Goal: Information Seeking & Learning: Learn about a topic

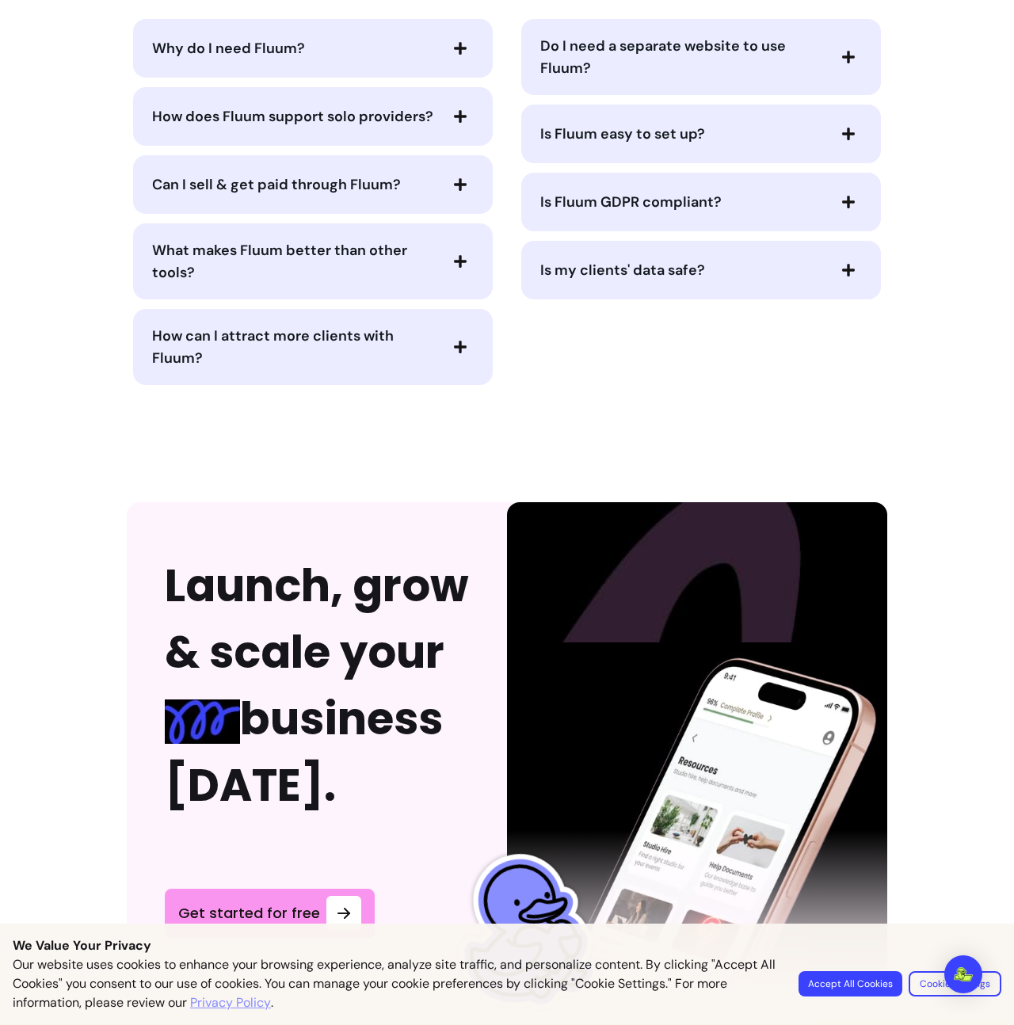
scroll to position [3484, 0]
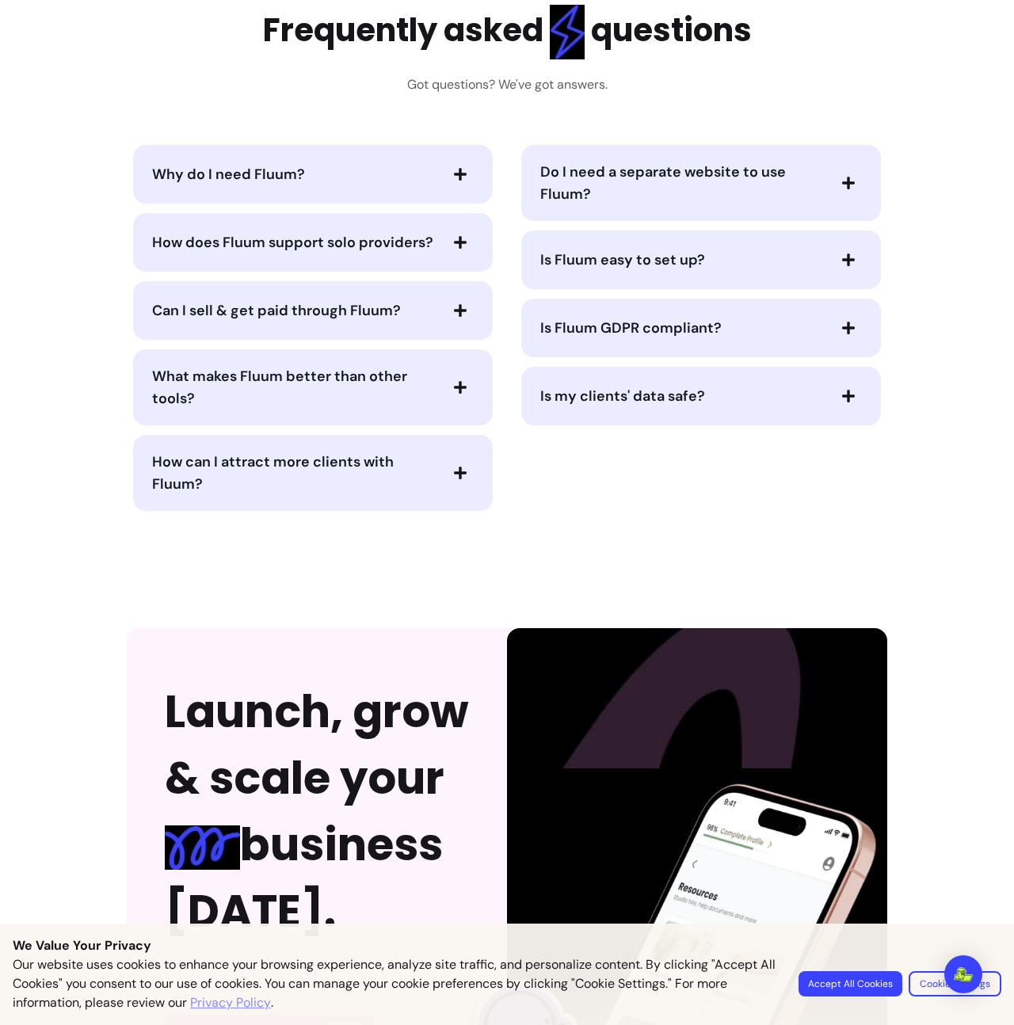
click at [325, 191] on div "Why do I need Fluum?" at bounding box center [313, 174] width 360 height 59
click at [335, 177] on span "Why do I need Fluum?" at bounding box center [294, 174] width 285 height 22
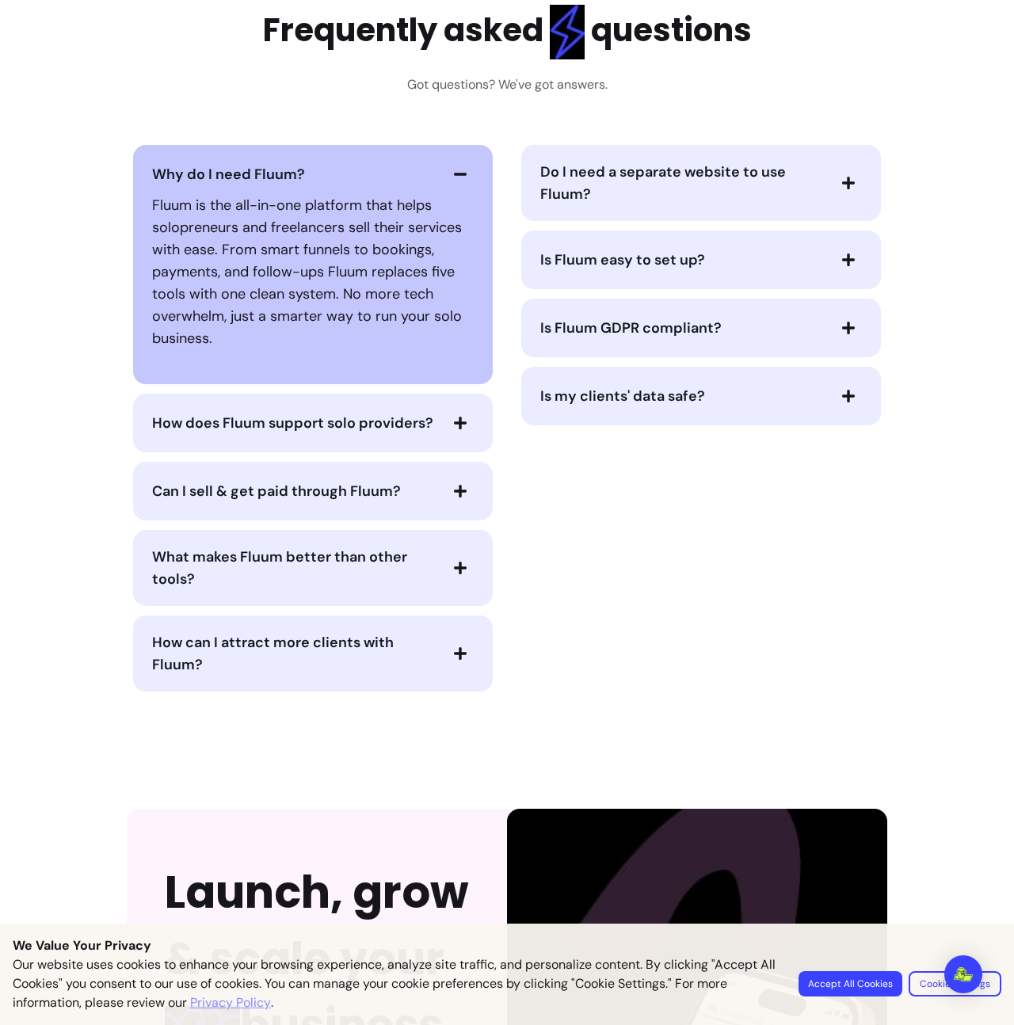
drag, startPoint x: 216, startPoint y: 248, endPoint x: 396, endPoint y: 261, distance: 180.3
click at [403, 250] on p "Fluum is the all-in-one platform that helps solopreneurs and freelancers sell t…" at bounding box center [313, 271] width 322 height 155
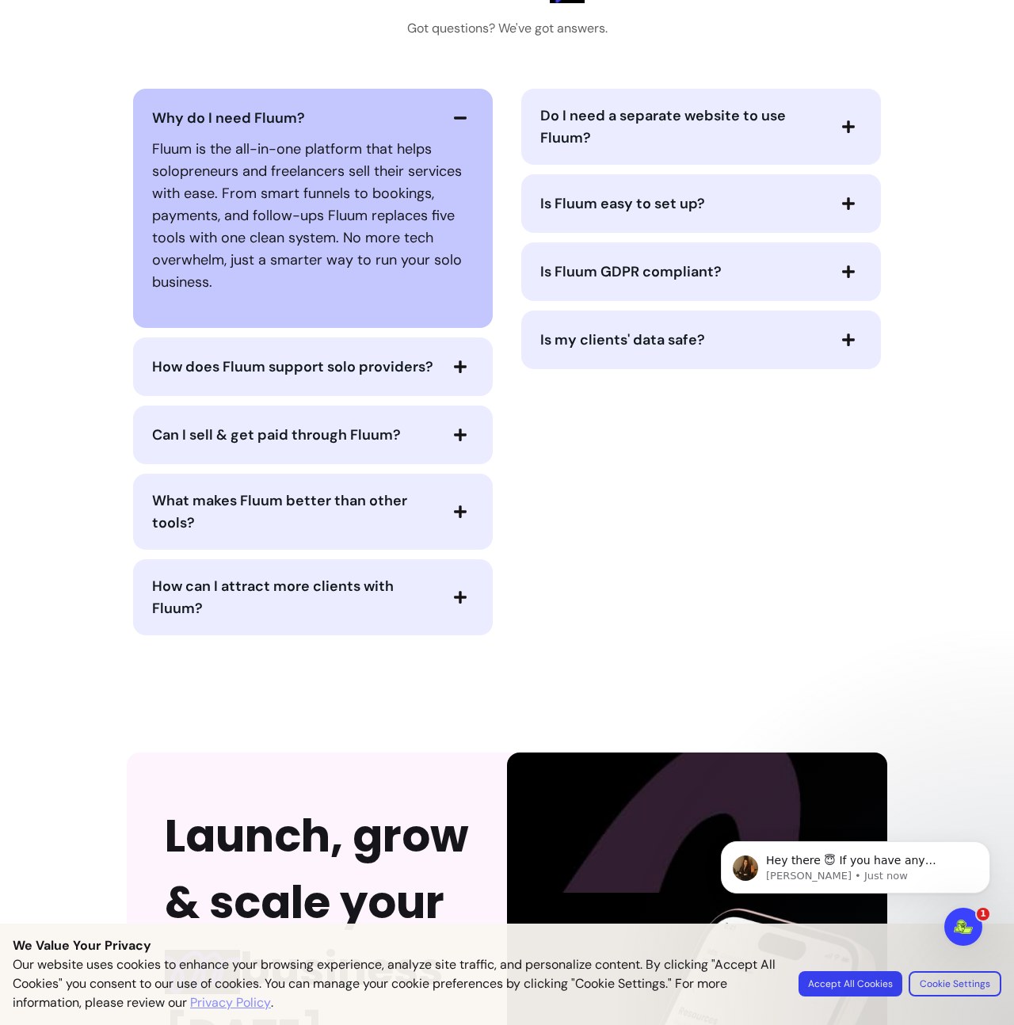
scroll to position [3541, 0]
click at [330, 368] on span "How does Fluum support solo providers?" at bounding box center [292, 366] width 281 height 19
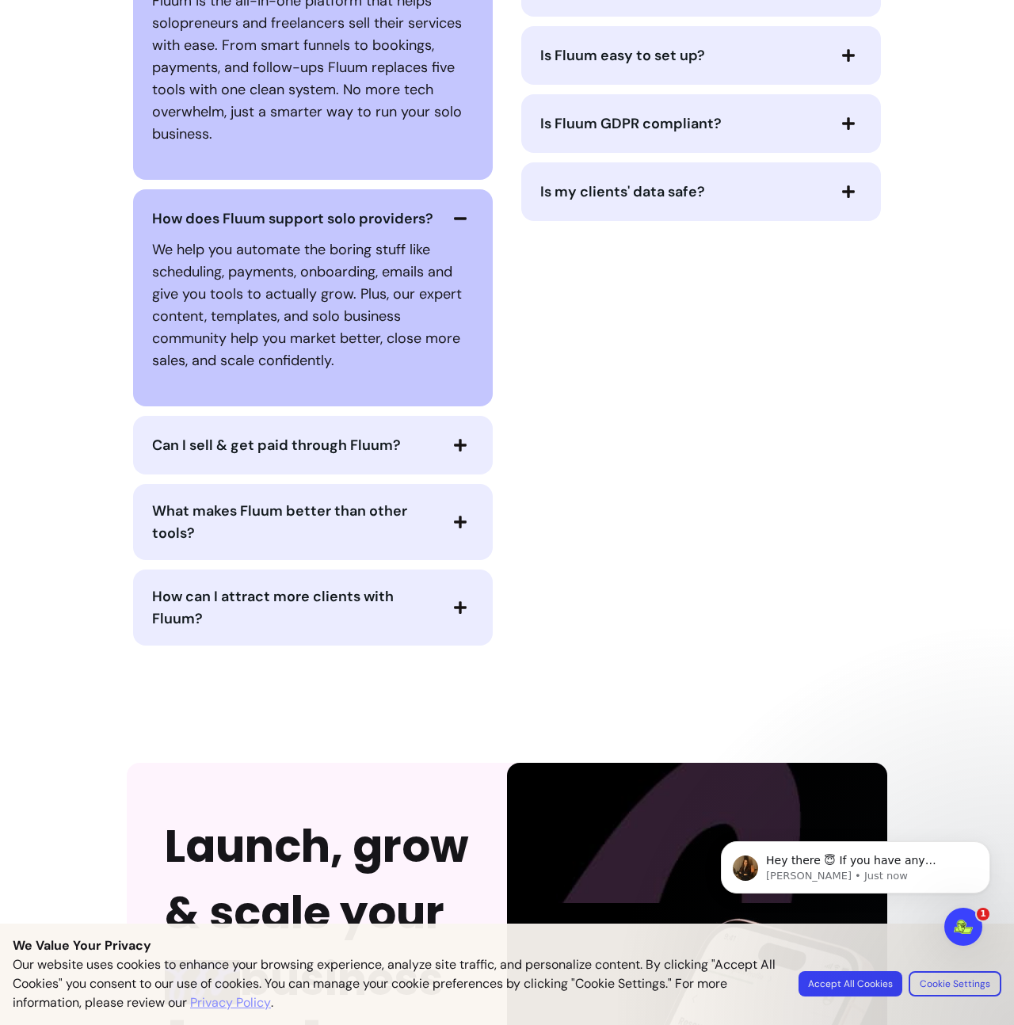
scroll to position [3688, 0]
click at [456, 622] on button "How can I attract more clients with Fluum?" at bounding box center [313, 608] width 322 height 44
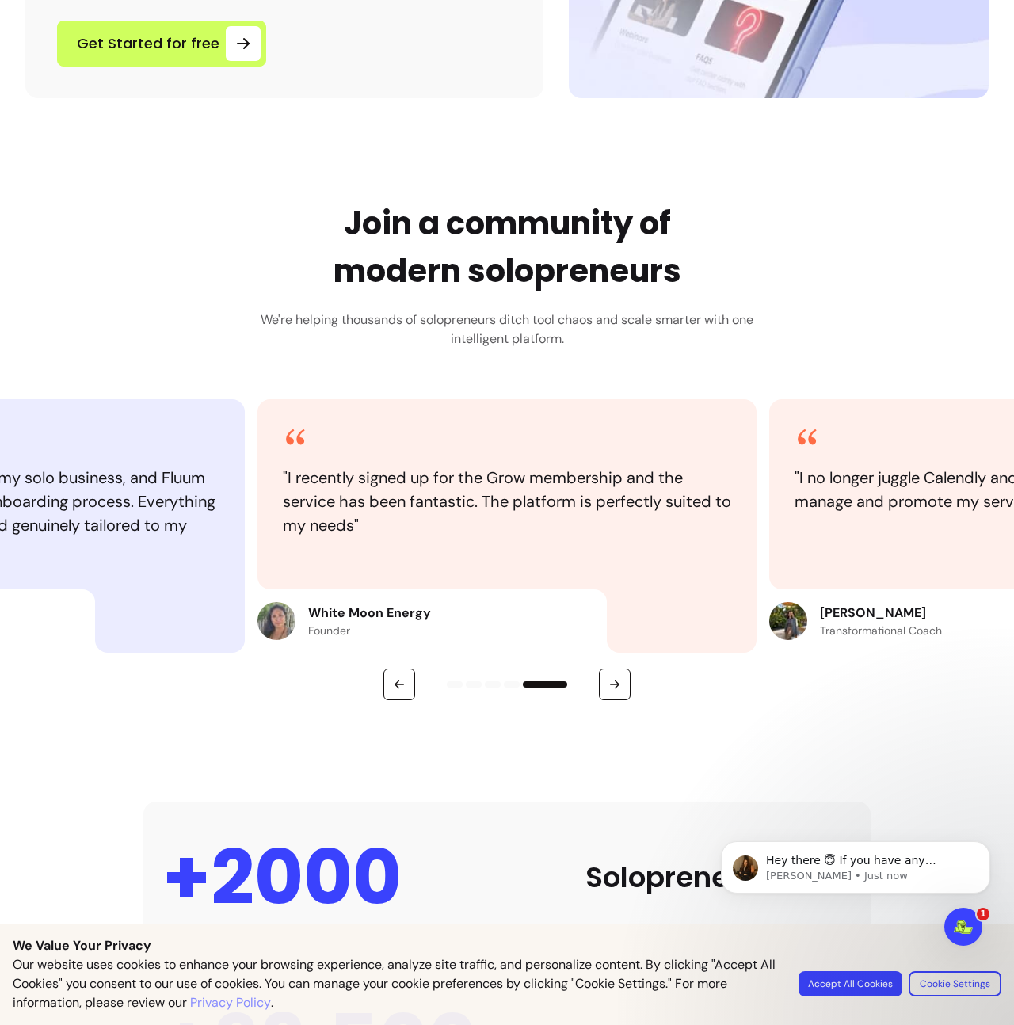
scroll to position [0, 0]
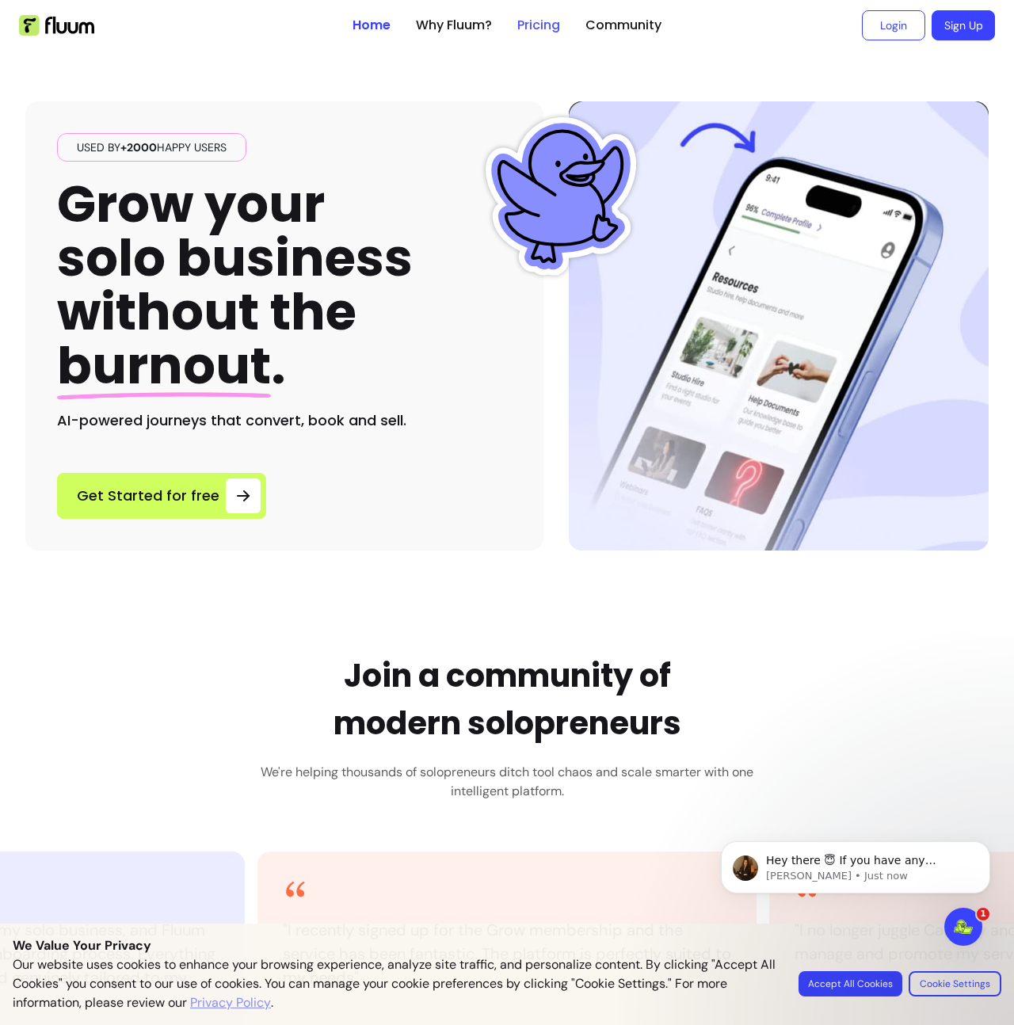
click at [556, 33] on link "Pricing" at bounding box center [539, 25] width 43 height 19
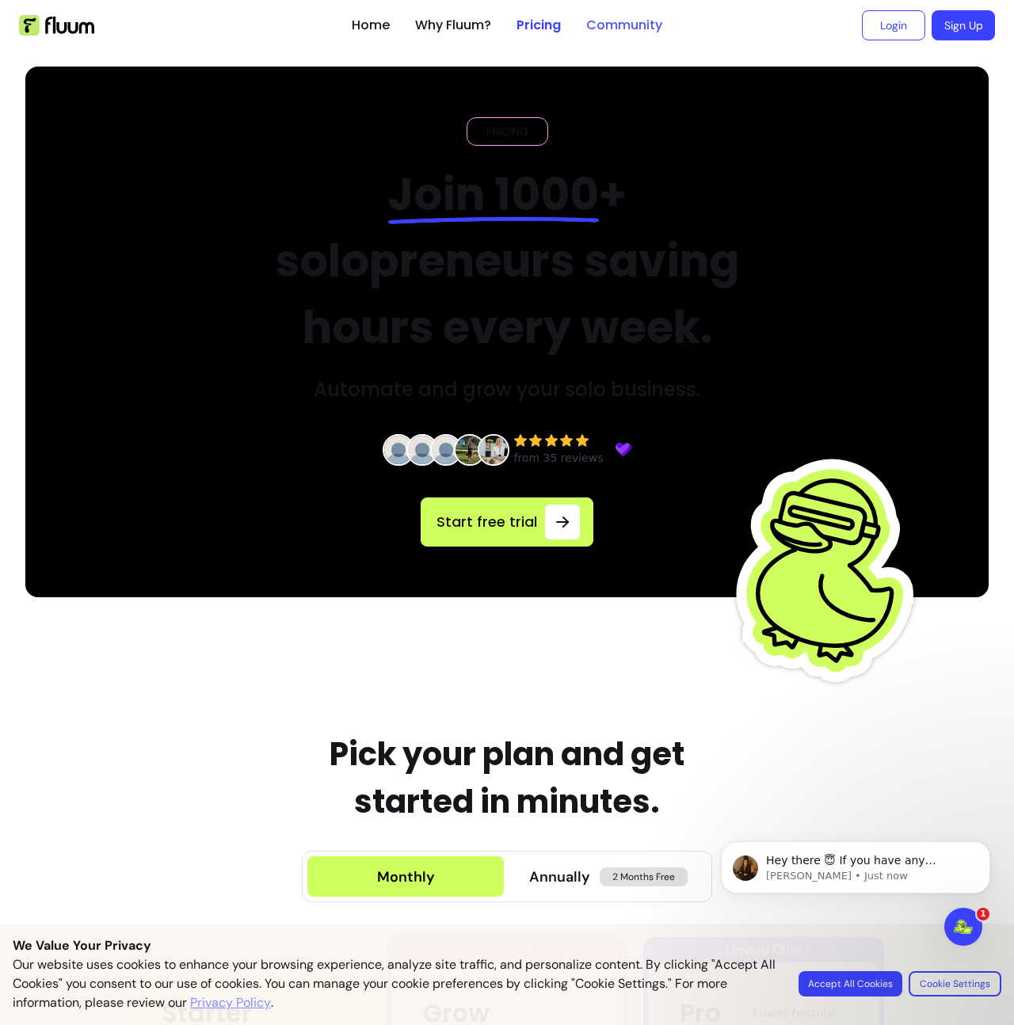
click at [644, 32] on link "Community" at bounding box center [624, 25] width 76 height 19
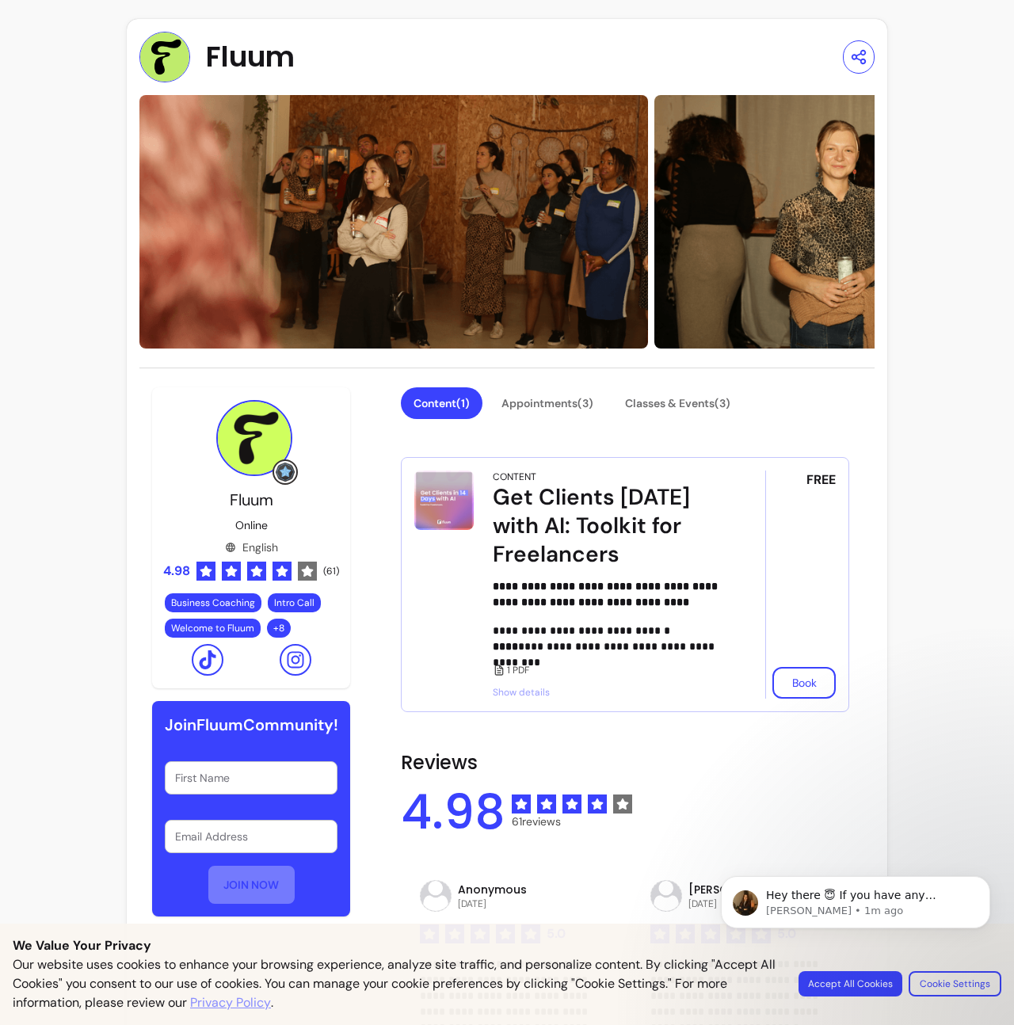
drag, startPoint x: 184, startPoint y: 54, endPoint x: 193, endPoint y: 78, distance: 25.6
click at [184, 54] on img at bounding box center [164, 57] width 51 height 51
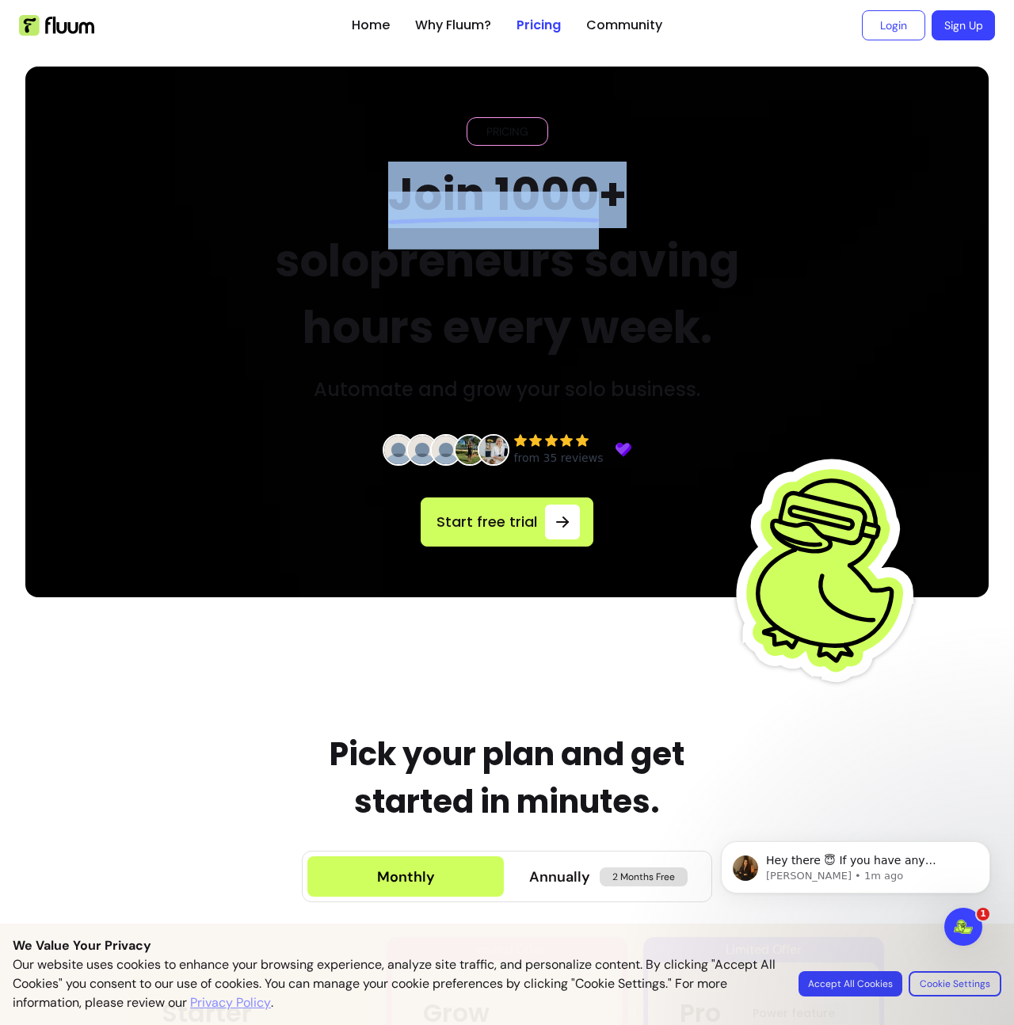
click at [548, 128] on div "PRICING Join 1000 + solopreneurs saving hours every week. Automate and grow you…" at bounding box center [507, 259] width 537 height 285
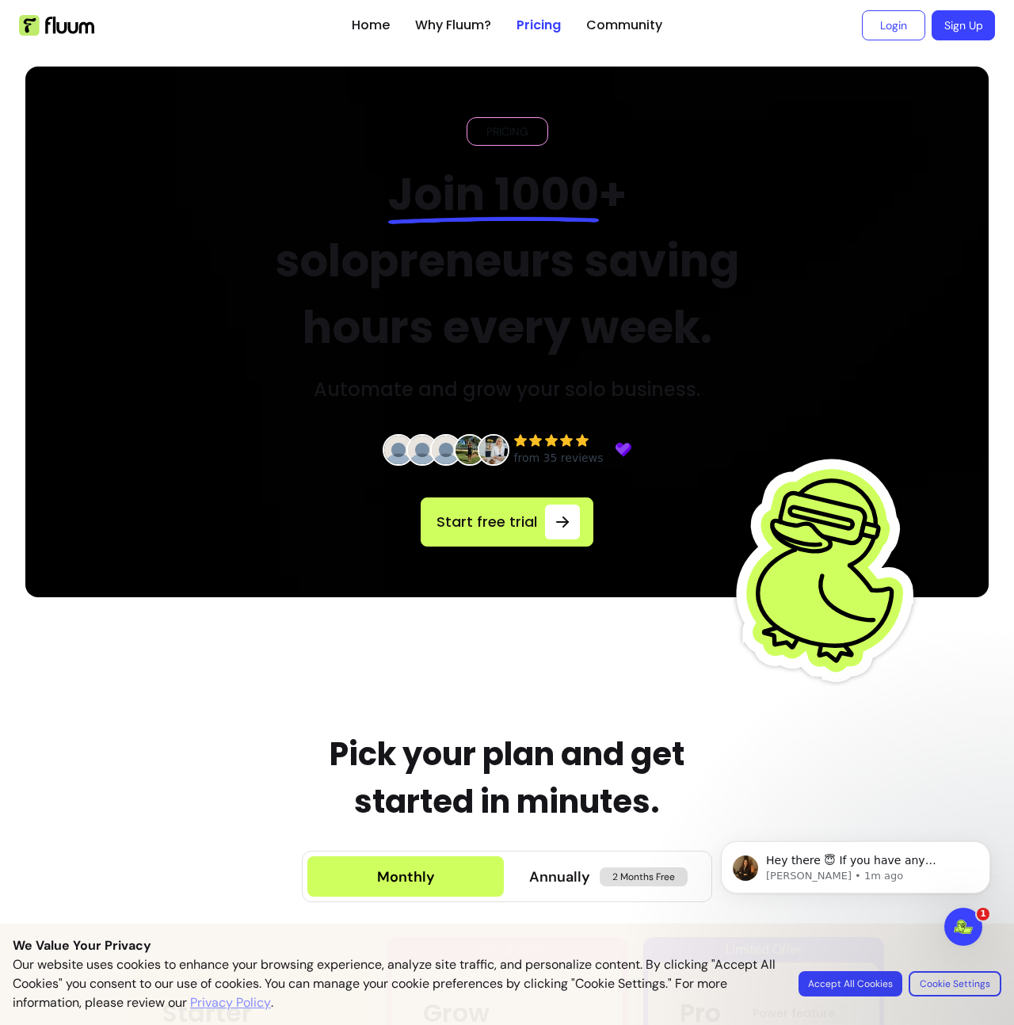
click at [454, 29] on link "Why Fluum?" at bounding box center [453, 25] width 76 height 19
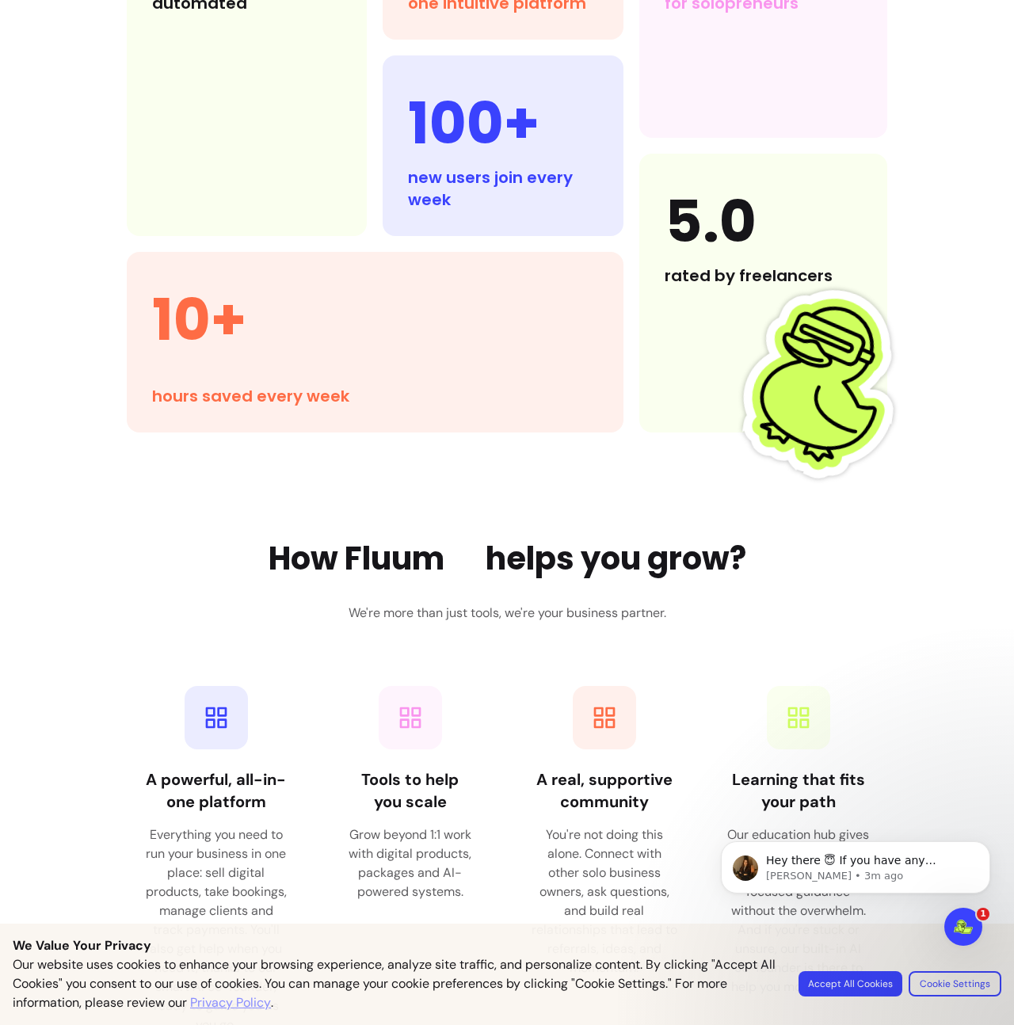
scroll to position [1609, 0]
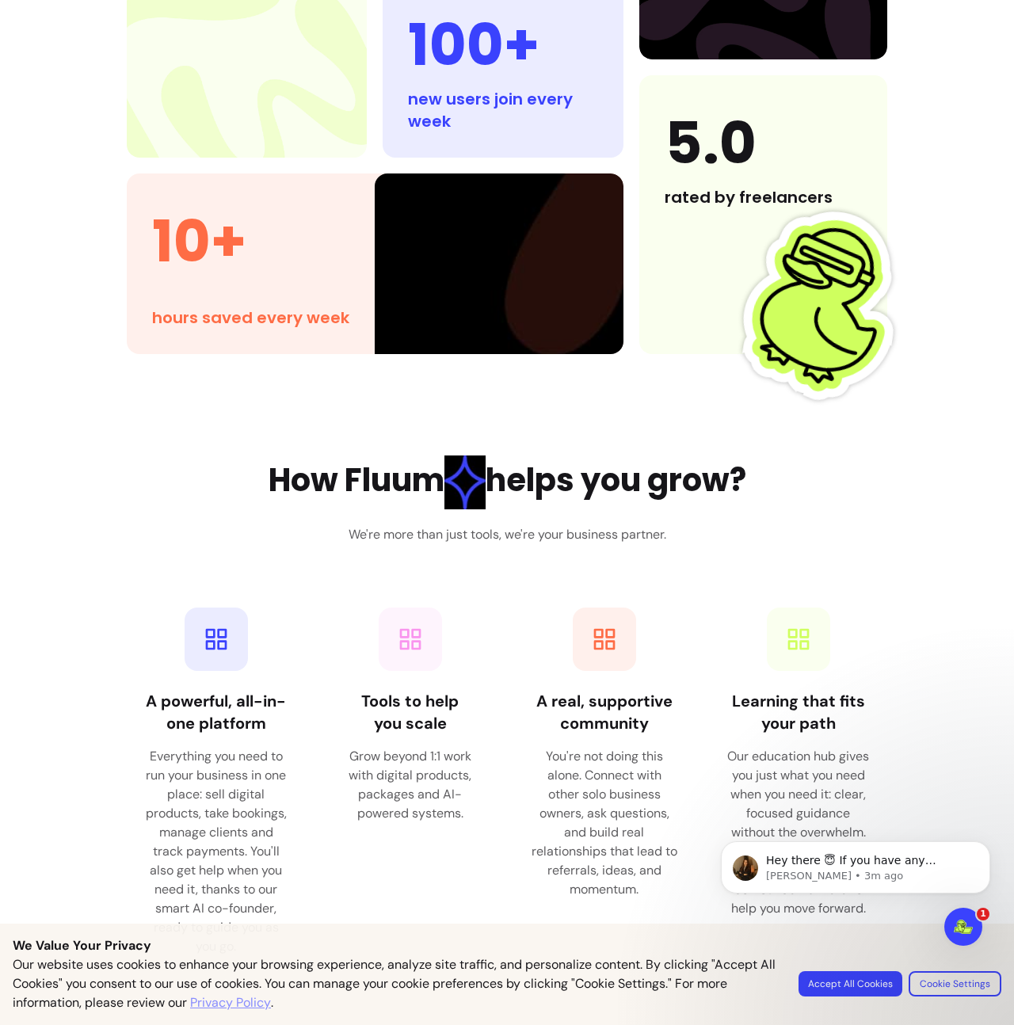
click at [877, 986] on button "Accept All Cookies" at bounding box center [851, 984] width 104 height 25
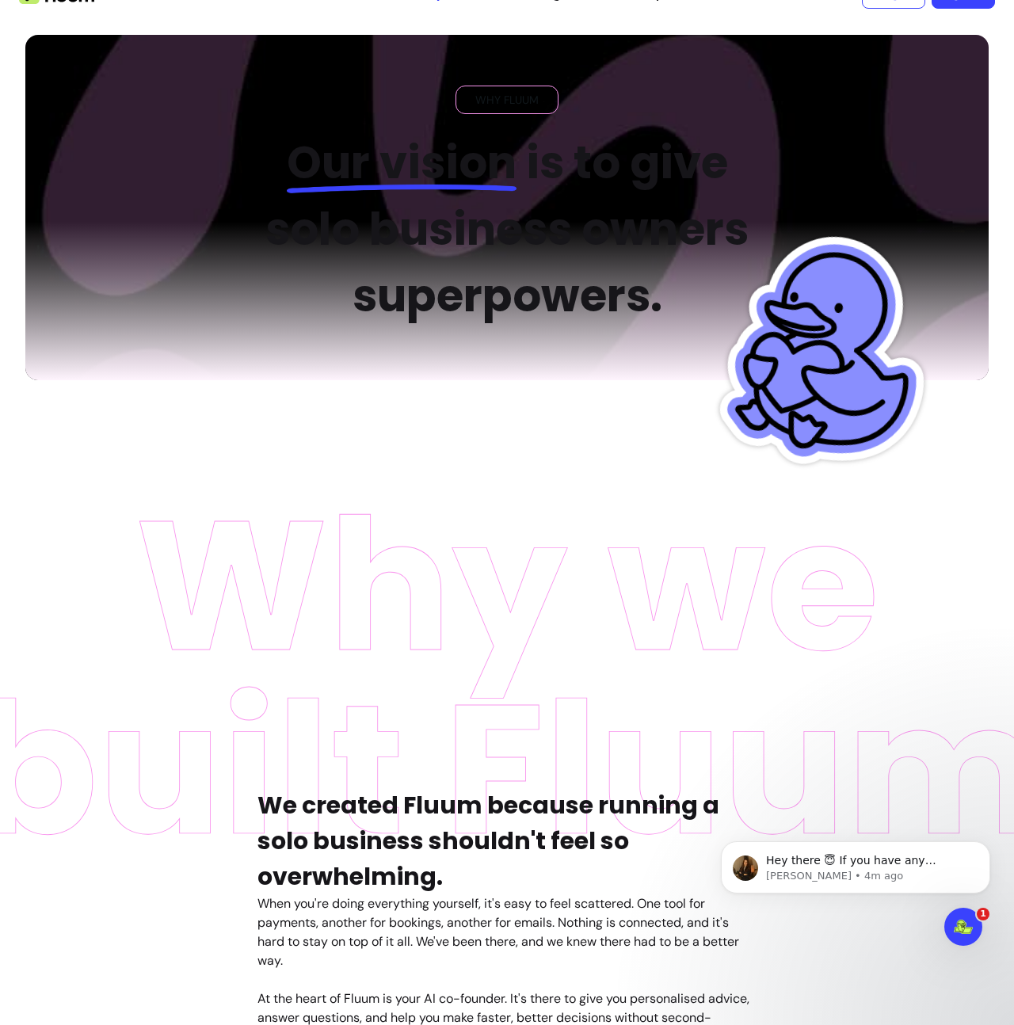
scroll to position [0, 0]
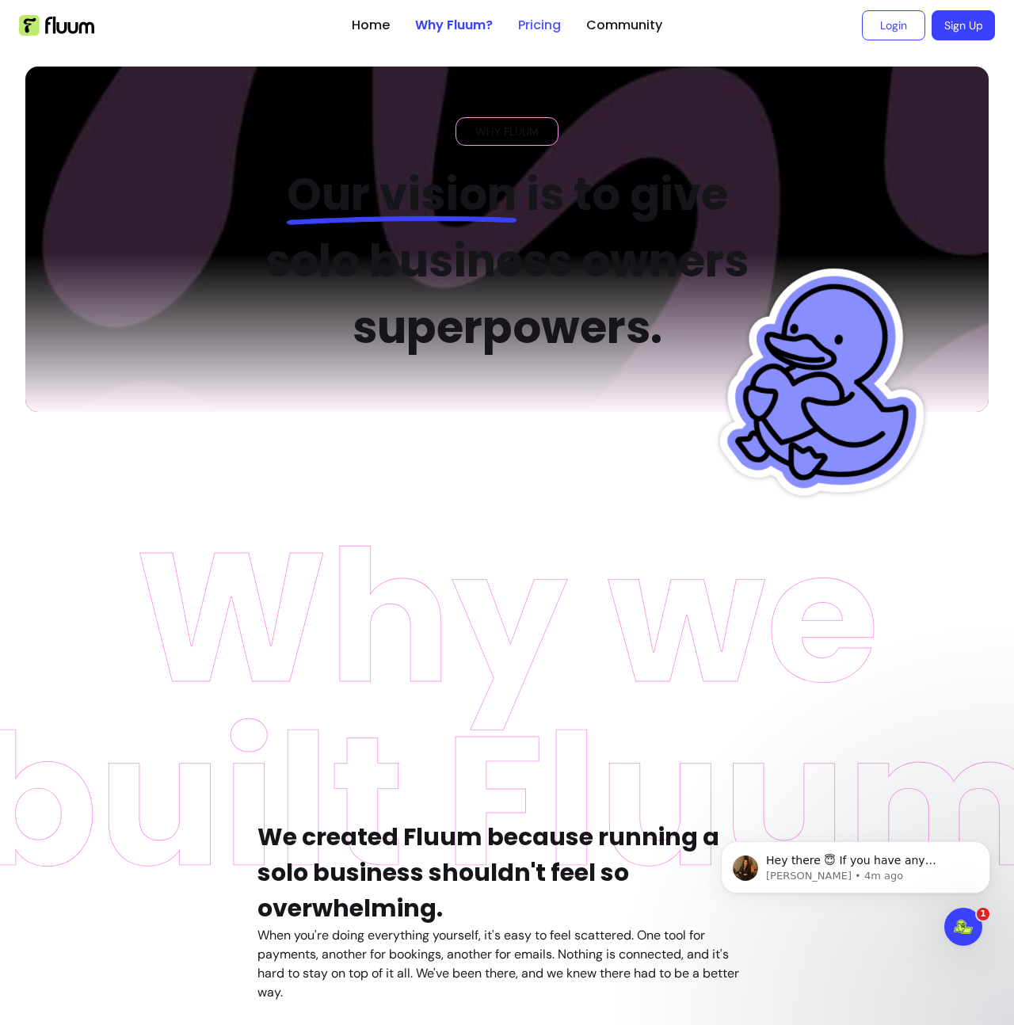
click at [525, 26] on link "Pricing" at bounding box center [539, 25] width 43 height 19
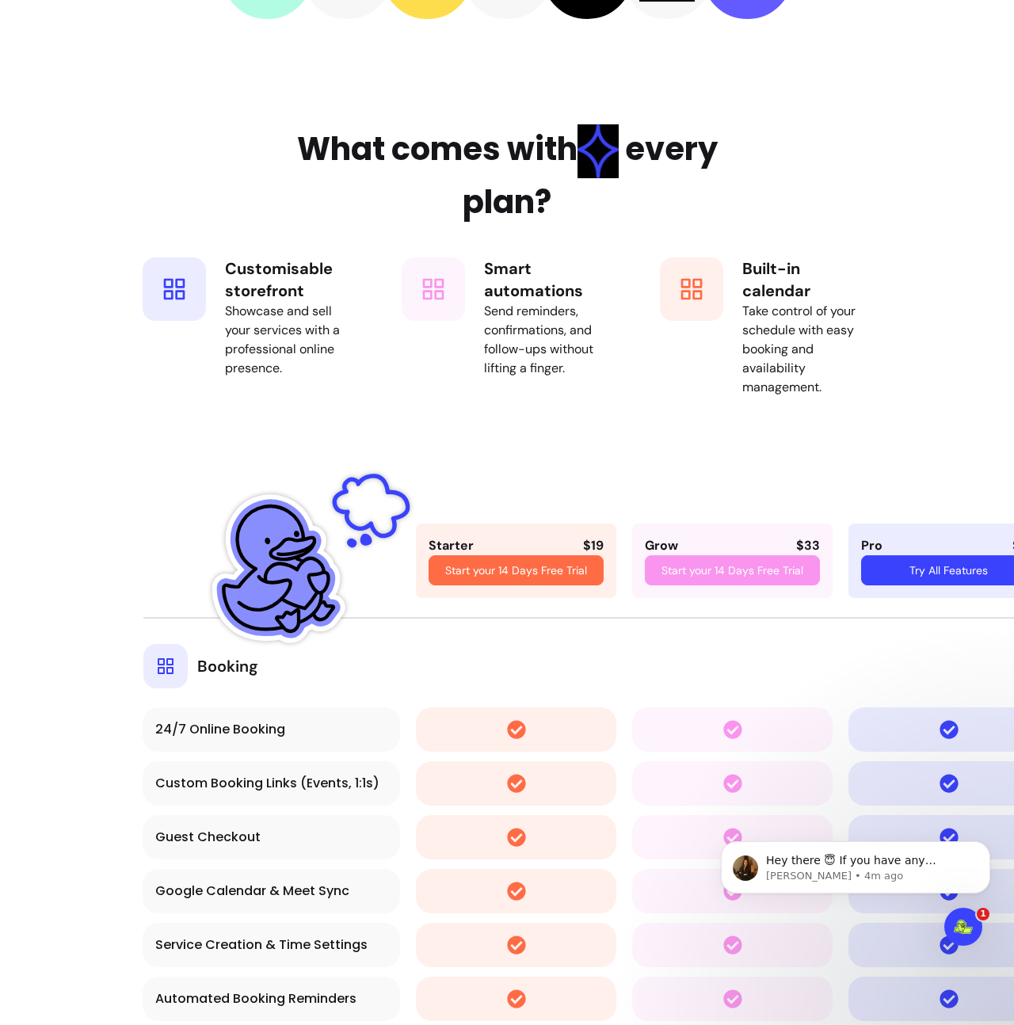
scroll to position [2625, 0]
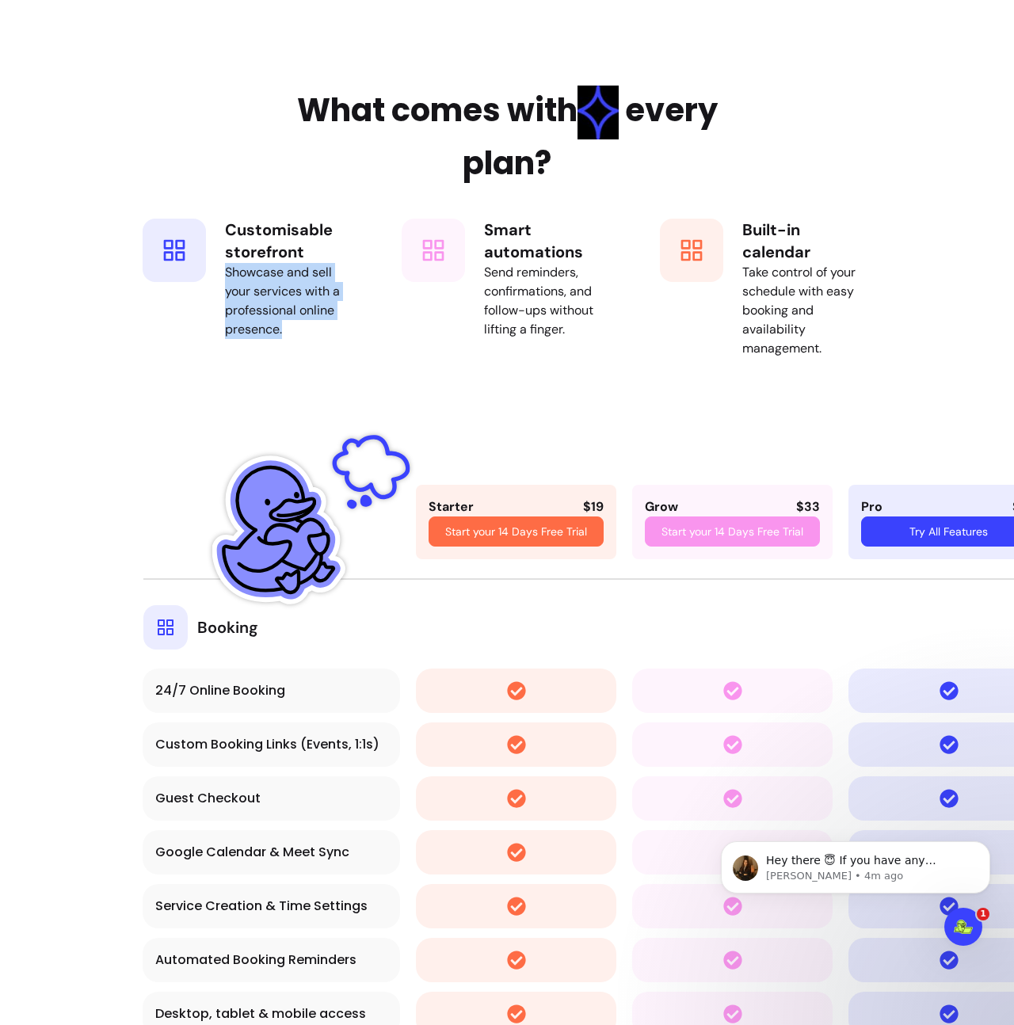
drag, startPoint x: 226, startPoint y: 272, endPoint x: 350, endPoint y: 353, distance: 148.4
click at [344, 349] on div "Customisable storefront Showcase and sell your services with a professional onl…" at bounding box center [289, 288] width 129 height 139
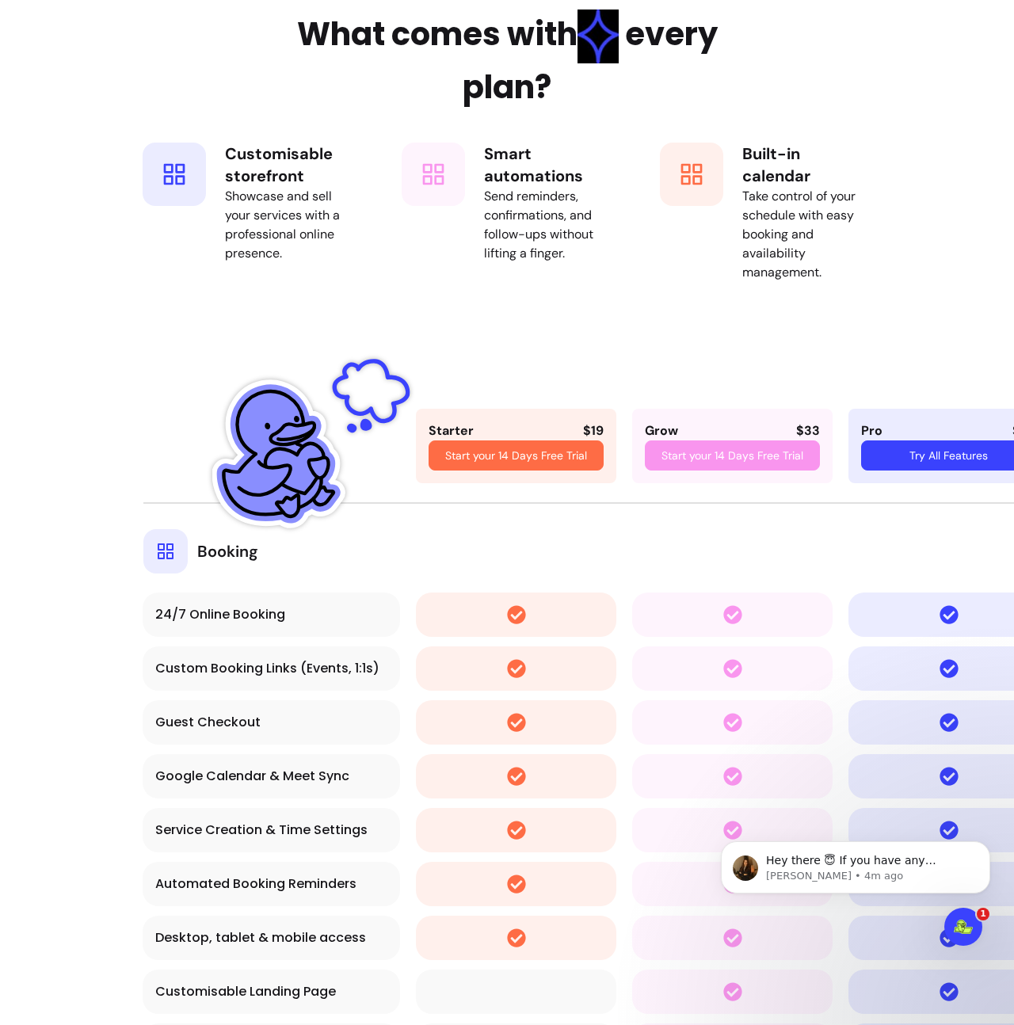
scroll to position [2702, 0]
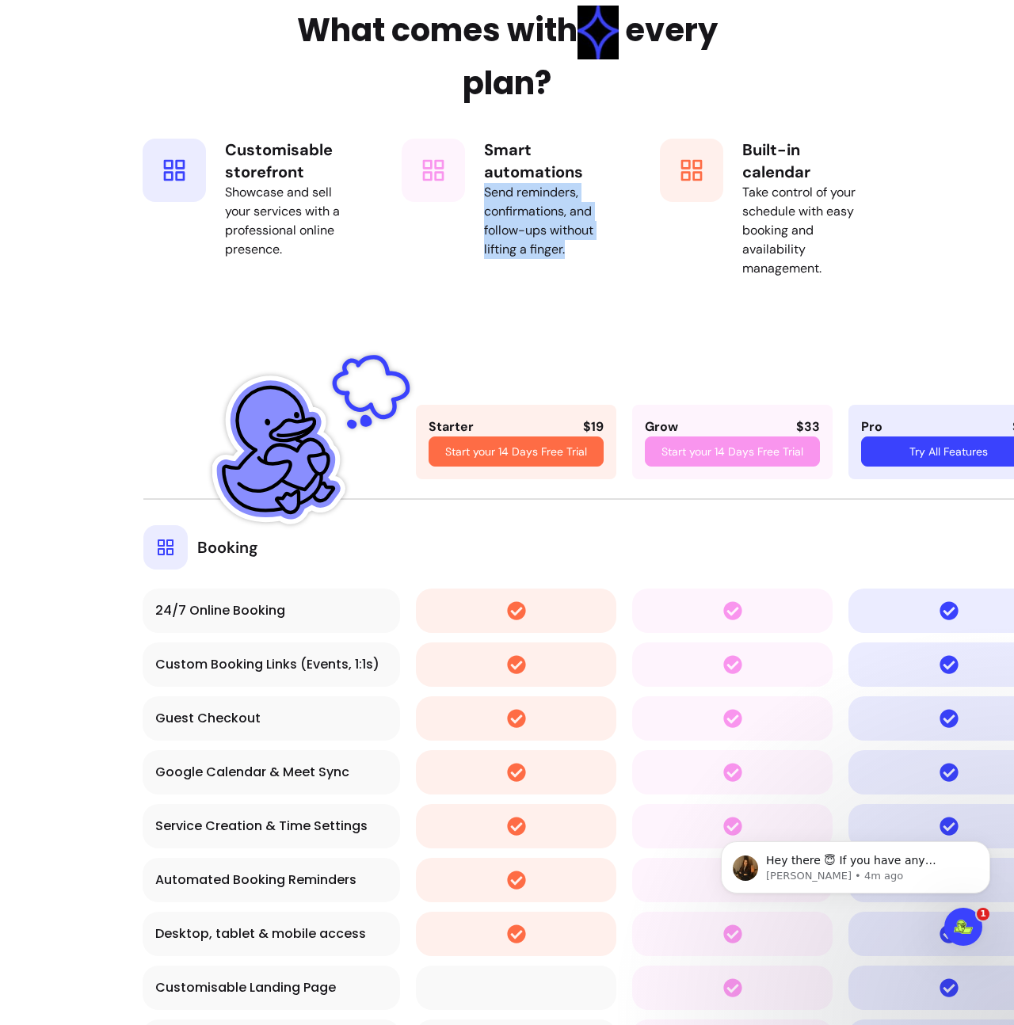
drag, startPoint x: 480, startPoint y: 192, endPoint x: 658, endPoint y: 258, distance: 189.6
click at [613, 256] on div "Smart automations Send reminders, confirmations, and follow-ups without lifting…" at bounding box center [507, 208] width 243 height 171
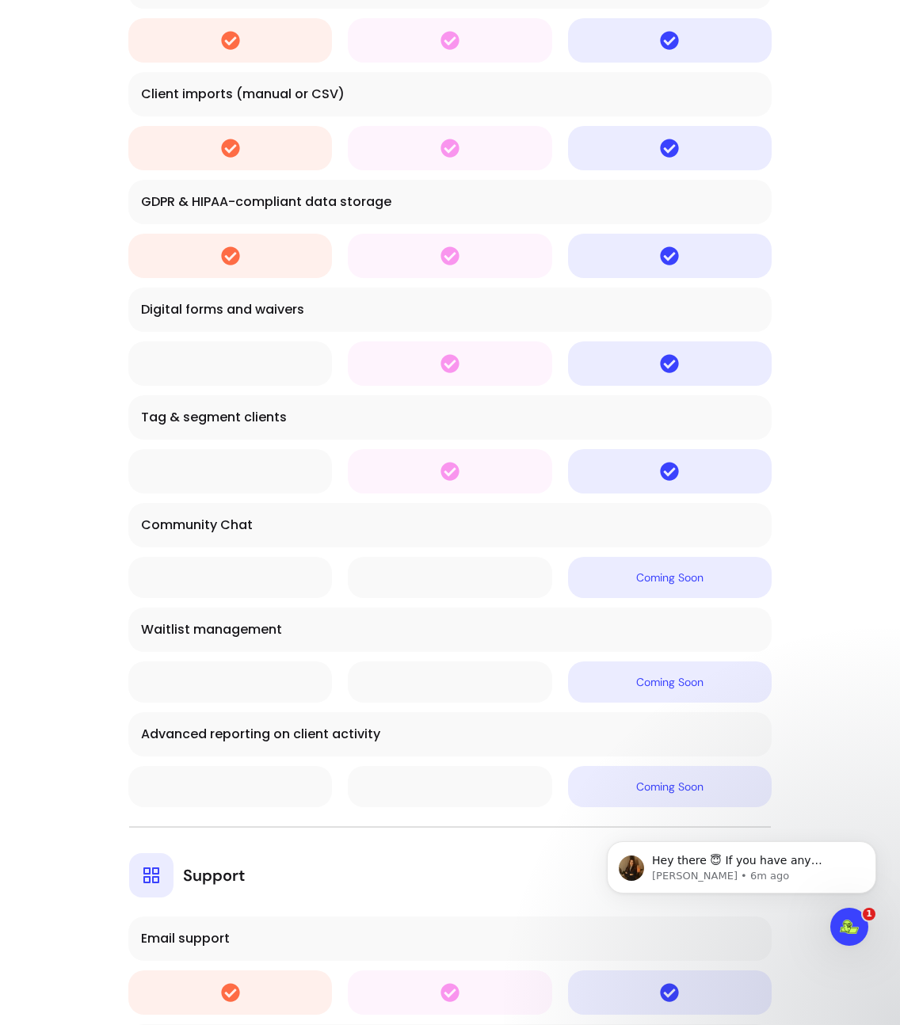
scroll to position [9853, 0]
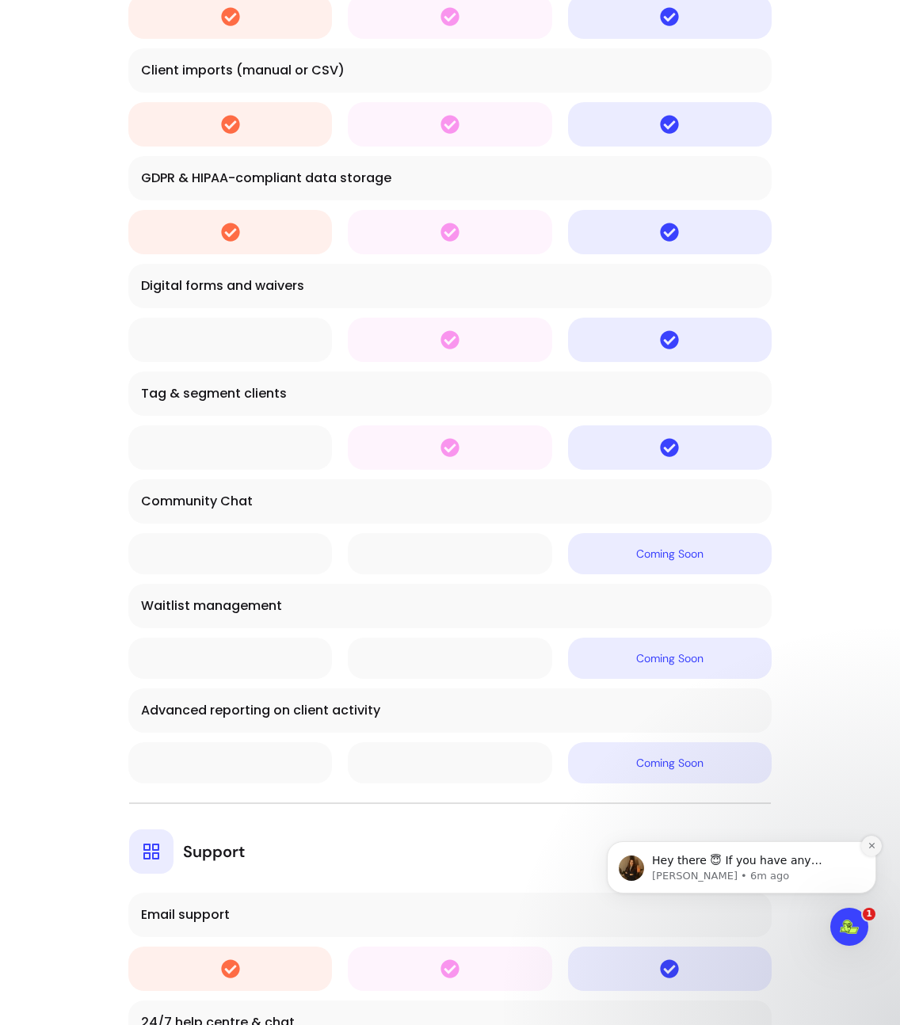
click at [871, 848] on icon "Dismiss notification" at bounding box center [872, 846] width 9 height 9
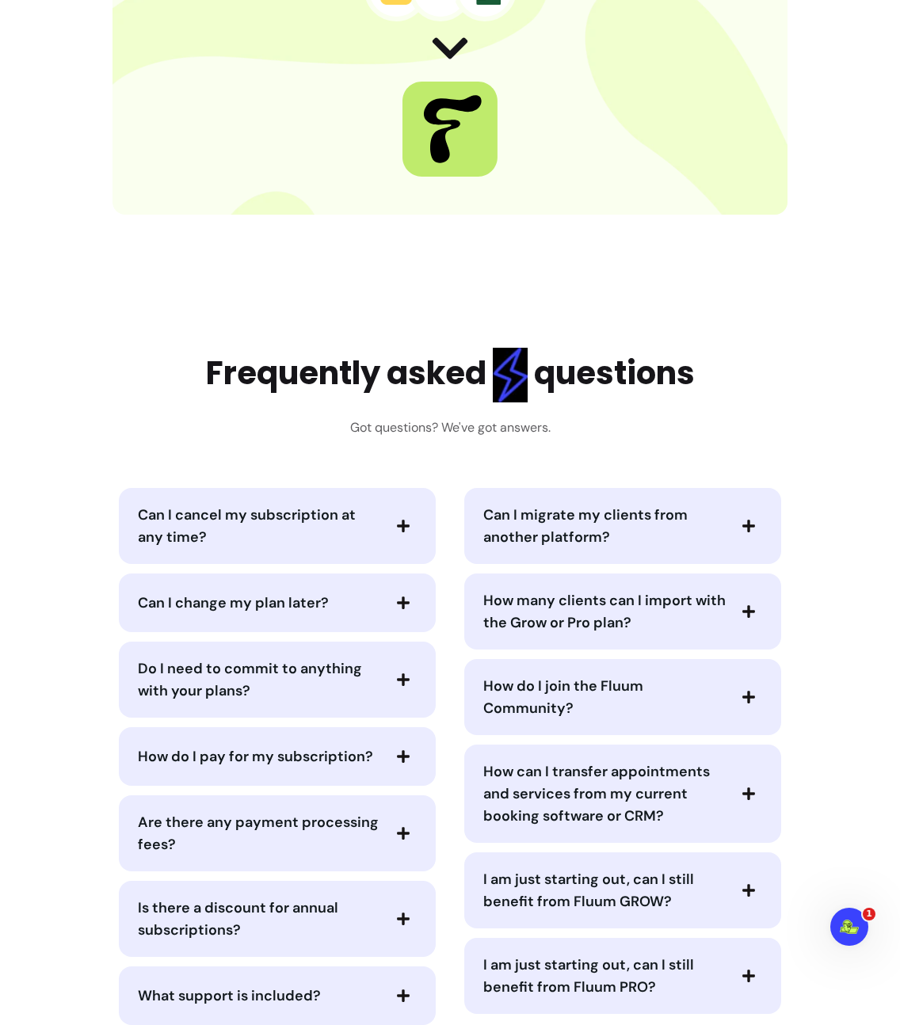
scroll to position [12114, 0]
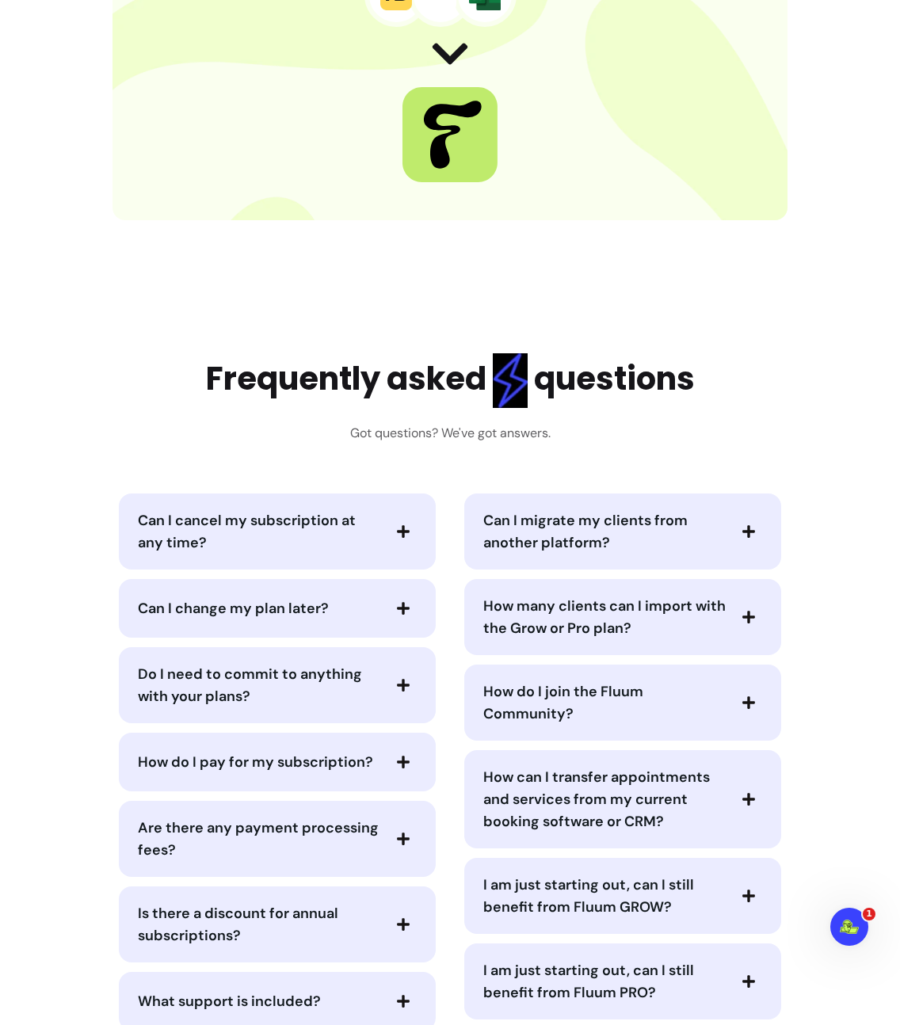
click at [401, 535] on icon "button" at bounding box center [403, 532] width 14 height 14
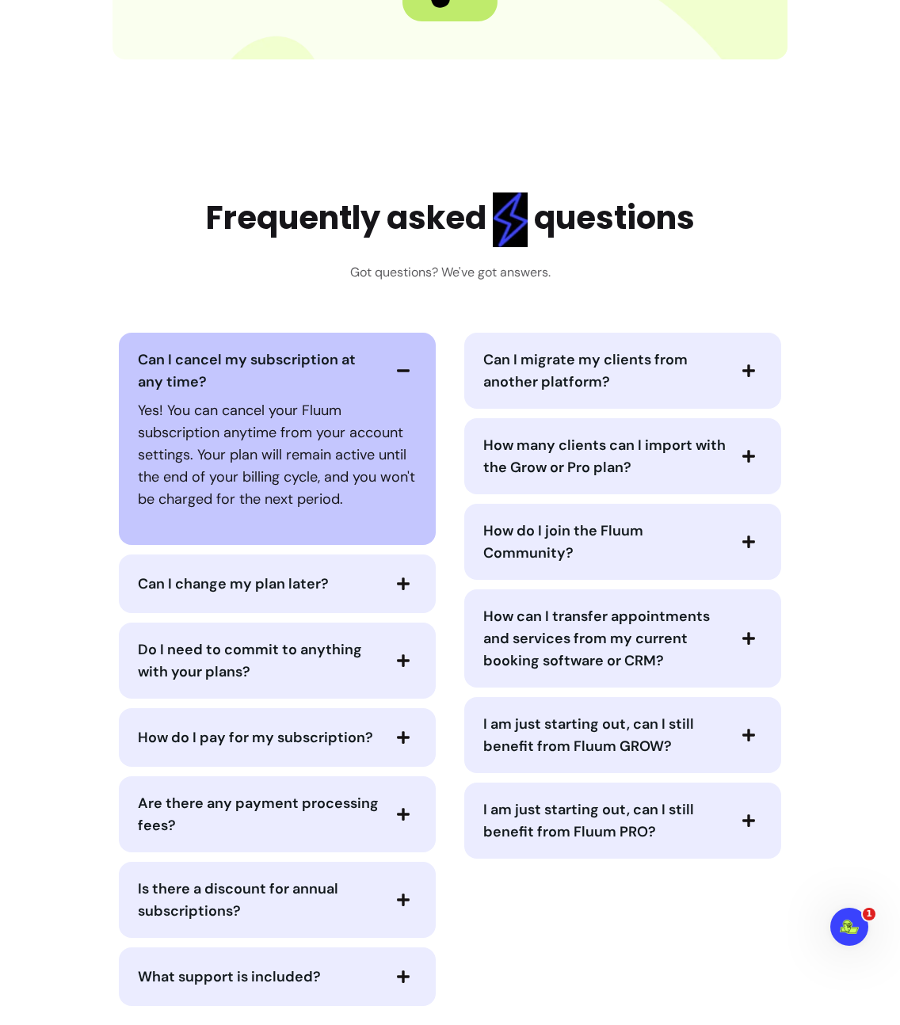
scroll to position [12315, 0]
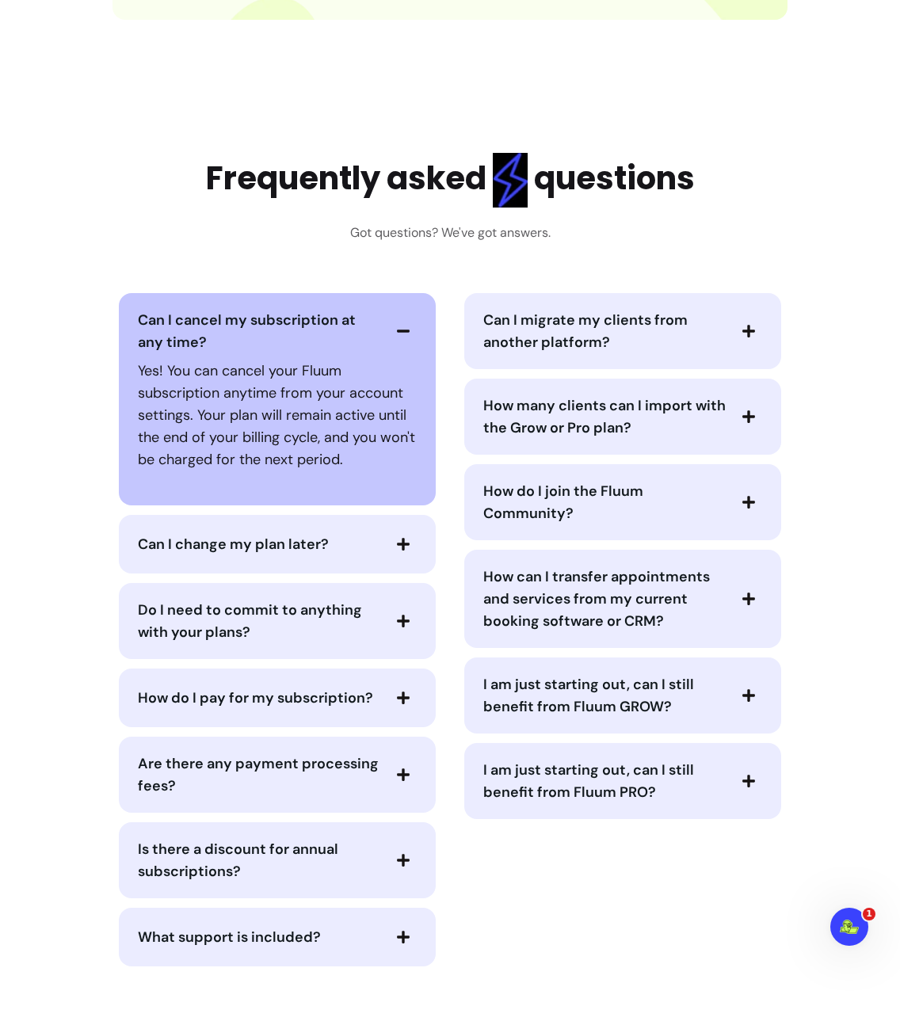
click at [412, 567] on div "Can I change my plan later?" at bounding box center [277, 544] width 317 height 59
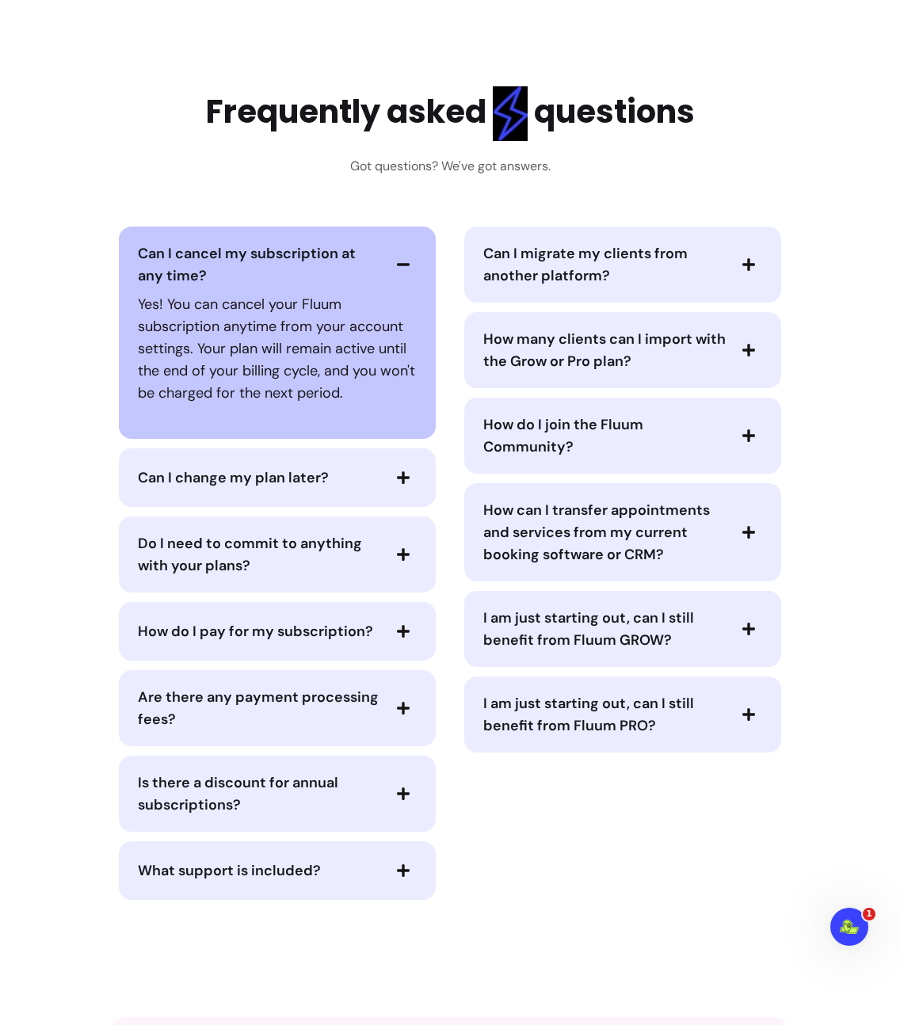
scroll to position [12396, 0]
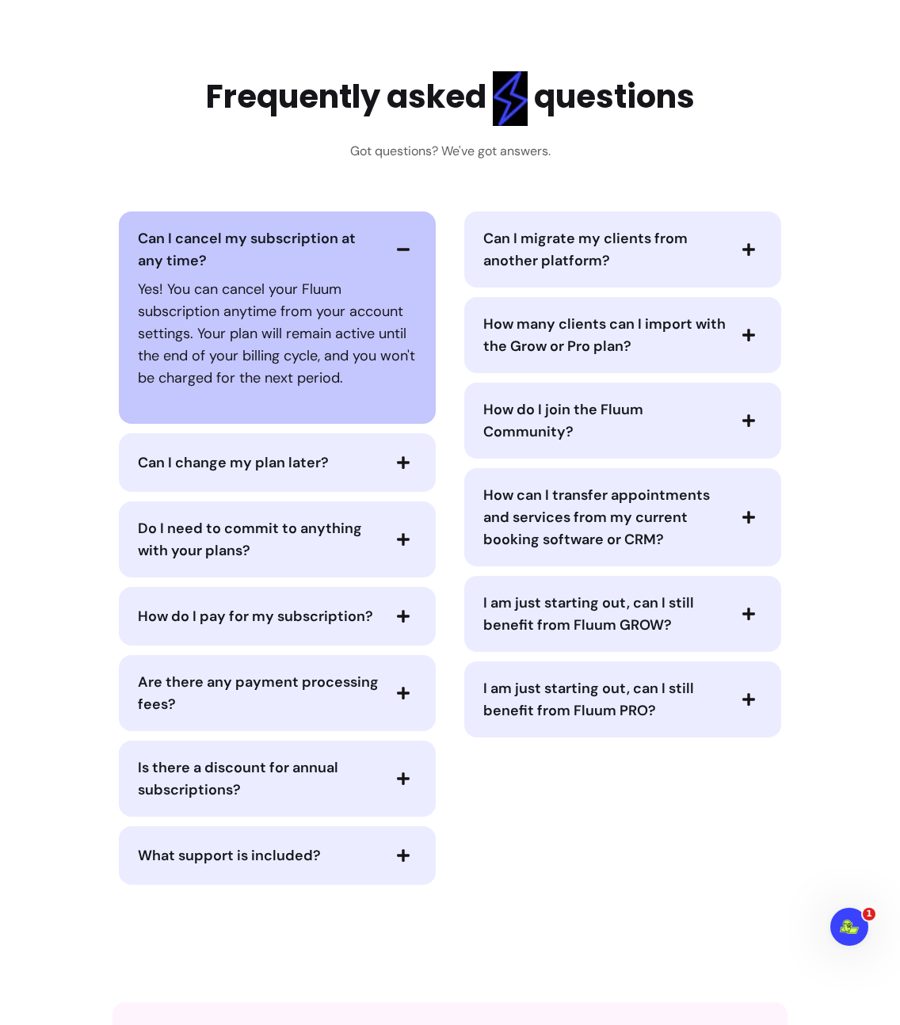
click at [602, 265] on span "Can I migrate my clients from another platform?" at bounding box center [585, 249] width 204 height 41
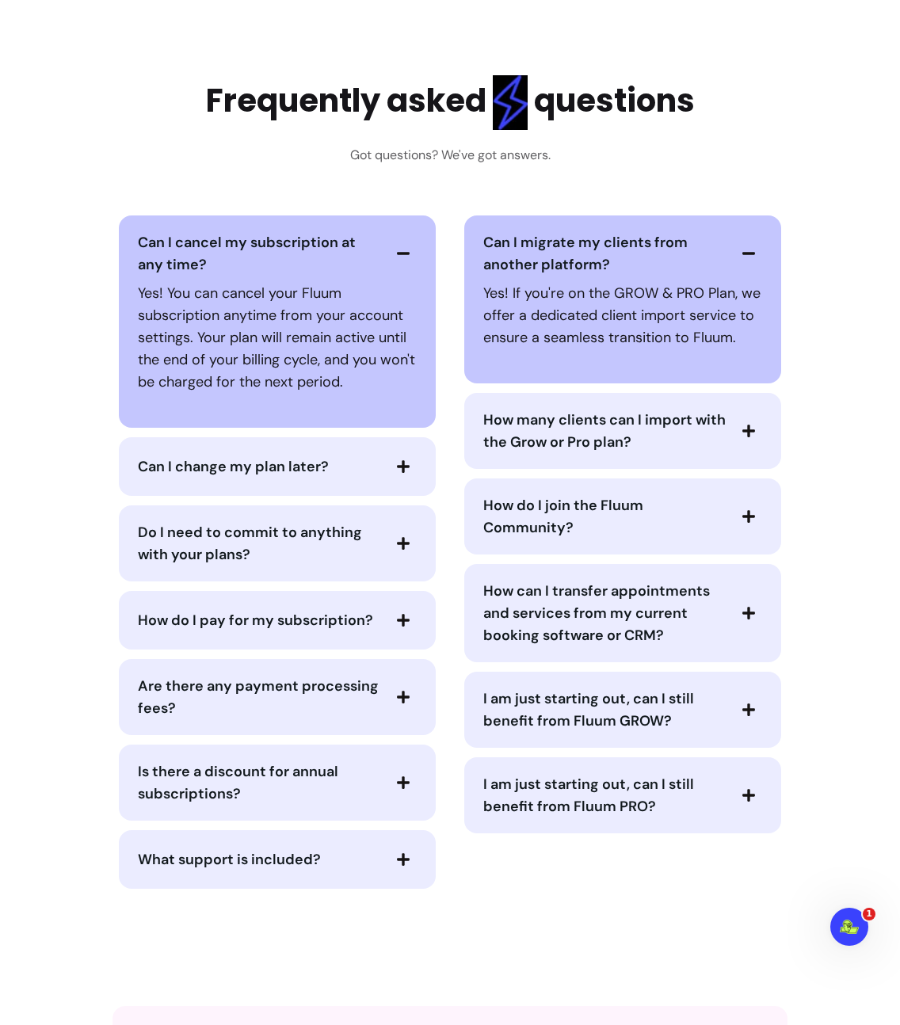
click at [674, 451] on span "How many clients can I import with the Grow or Pro plan?" at bounding box center [604, 431] width 243 height 44
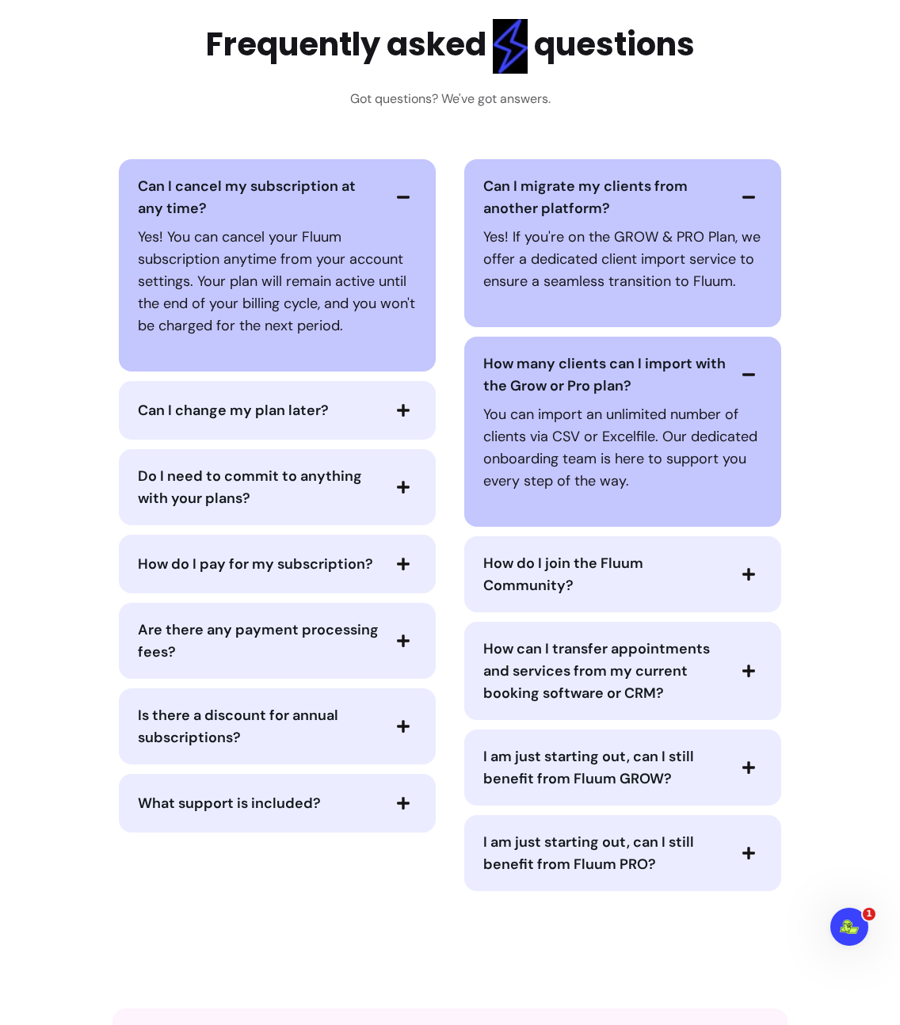
scroll to position [12455, 0]
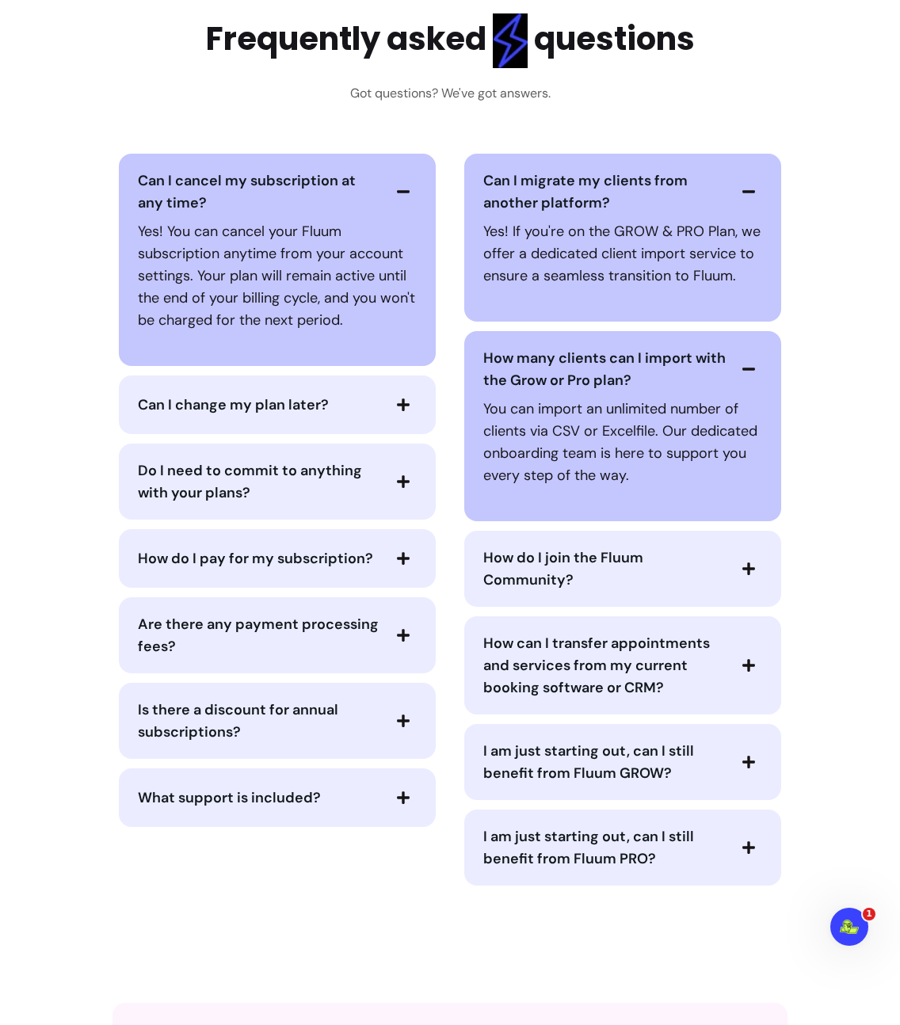
click at [750, 655] on span "button" at bounding box center [748, 665] width 27 height 27
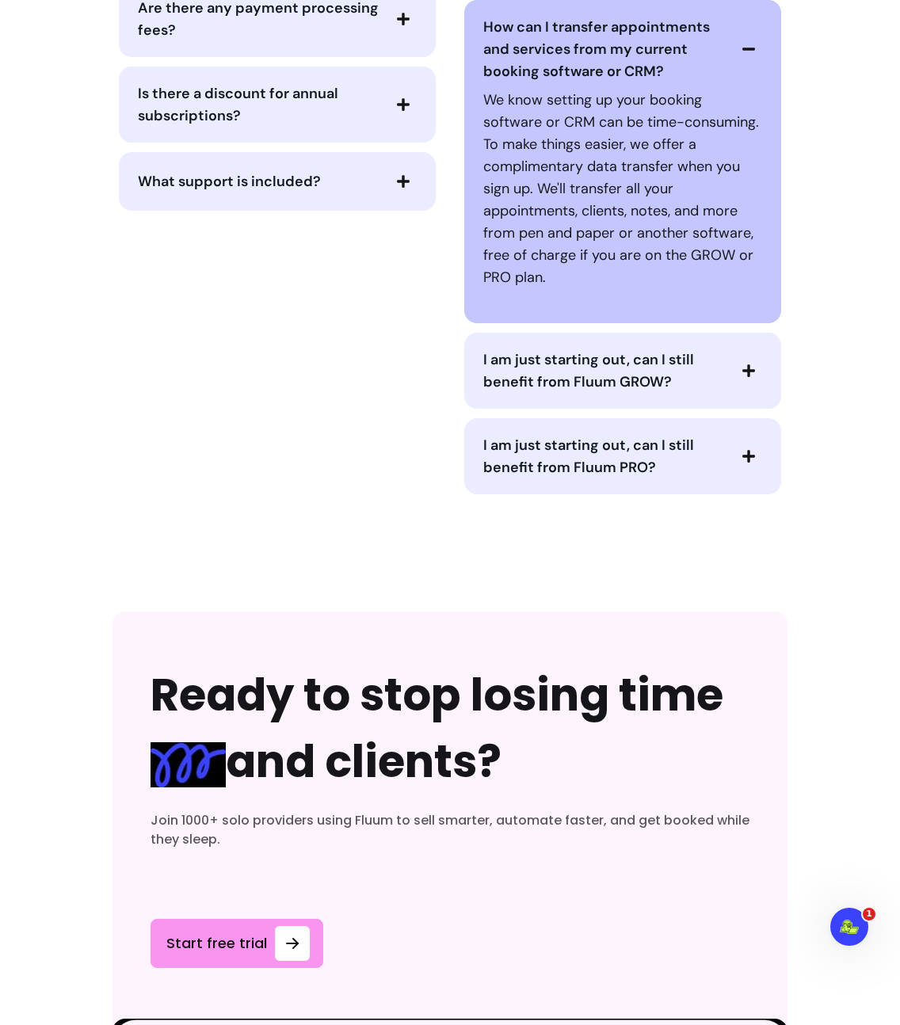
scroll to position [13073, 0]
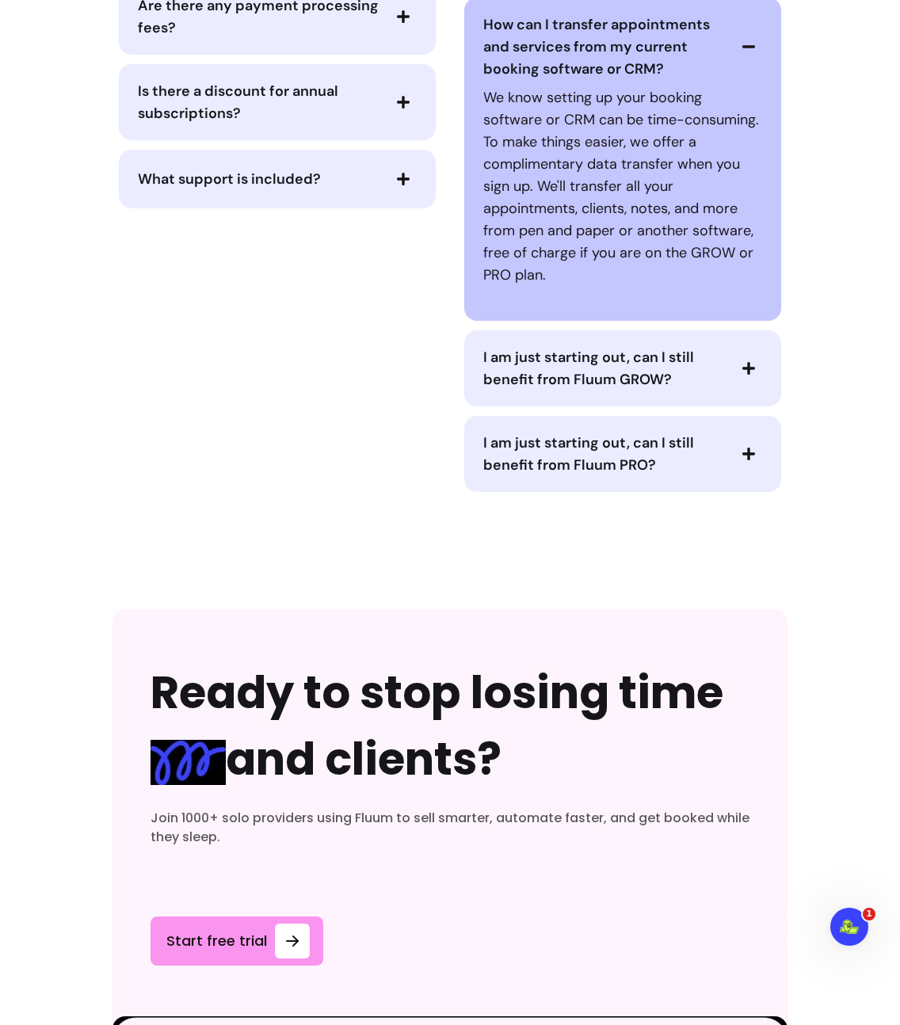
click at [605, 412] on div "Can I migrate my clients from another platform? Yes! If you're on the GROW & PR…" at bounding box center [623, 13] width 330 height 957
click at [608, 395] on div "I am just starting out, can I still benefit from Fluum GROW?" at bounding box center [622, 368] width 317 height 76
click at [605, 386] on span "I am just starting out, can I still benefit from Fluum GROW?" at bounding box center [588, 368] width 211 height 41
